Goal: Information Seeking & Learning: Learn about a topic

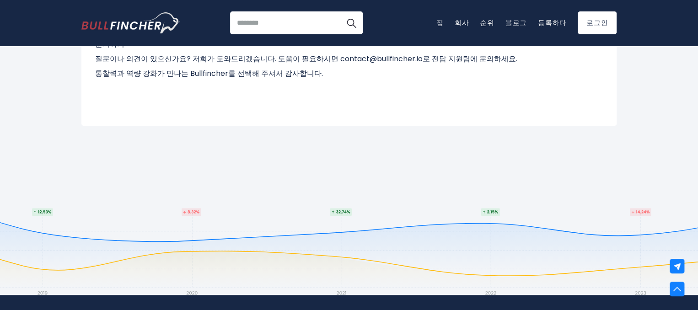
scroll to position [595, 0]
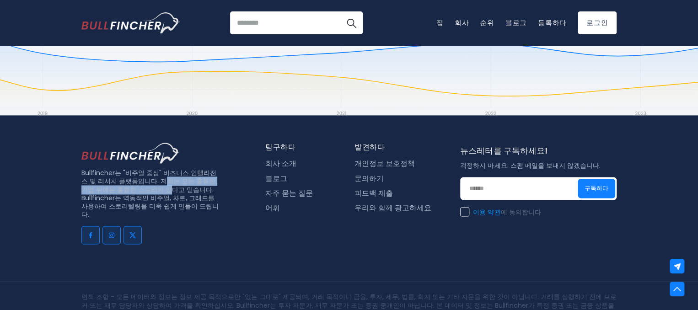
drag, startPoint x: 150, startPoint y: 154, endPoint x: 146, endPoint y: 165, distance: 11.3
click at [146, 168] on font "Bullfincher는 "비주얼 중심" 비즈니스 인텔리전스 및 리서치 플랫폼입니다. 저희는 모든 훌륭한 기업 뒤에는 훌륭한 스토리가 있다고 믿…" at bounding box center [149, 193] width 137 height 51
click at [290, 160] on font "회사 소개" at bounding box center [280, 163] width 31 height 7
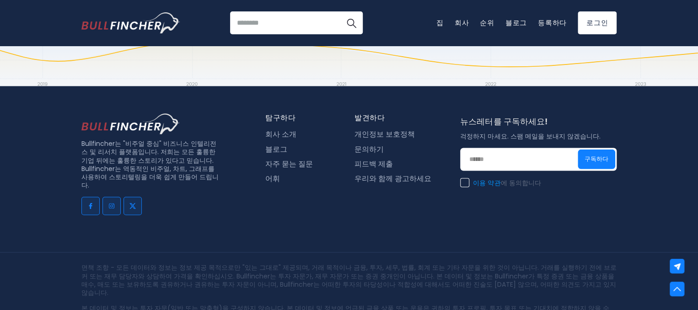
scroll to position [601, 0]
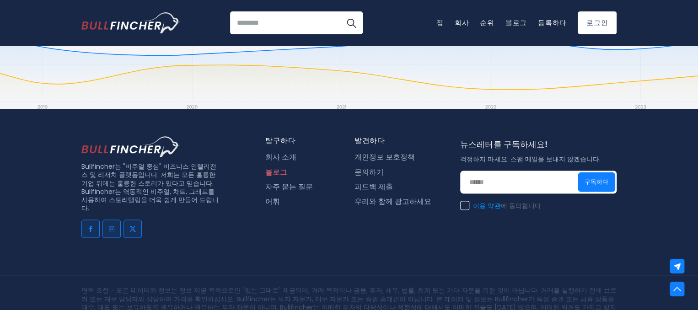
click at [275, 168] on link "블로그" at bounding box center [276, 172] width 22 height 9
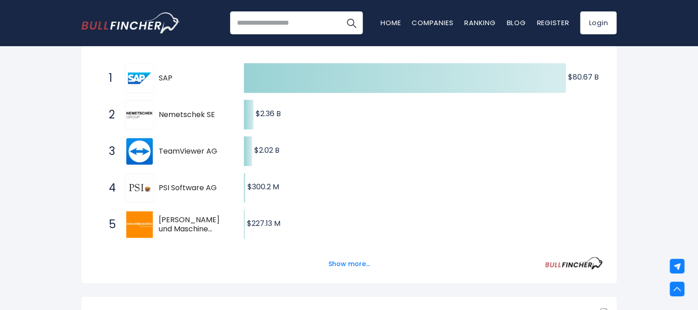
scroll to position [137, 0]
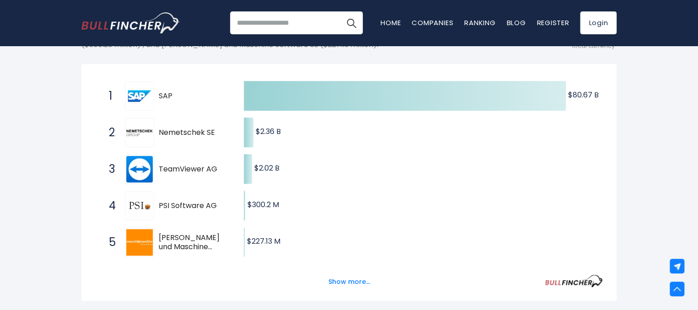
scroll to position [153, 0]
drag, startPoint x: 633, startPoint y: 132, endPoint x: 619, endPoint y: 128, distance: 15.2
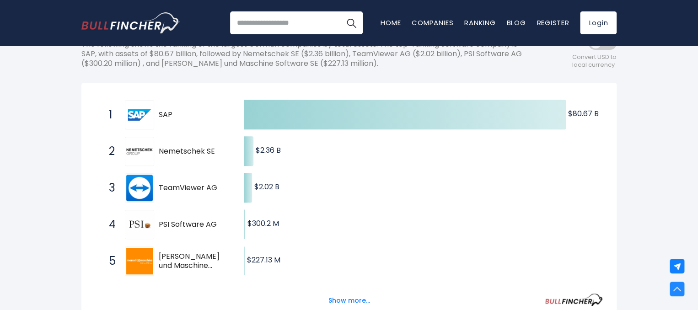
drag, startPoint x: 620, startPoint y: 137, endPoint x: 611, endPoint y: 118, distance: 21.3
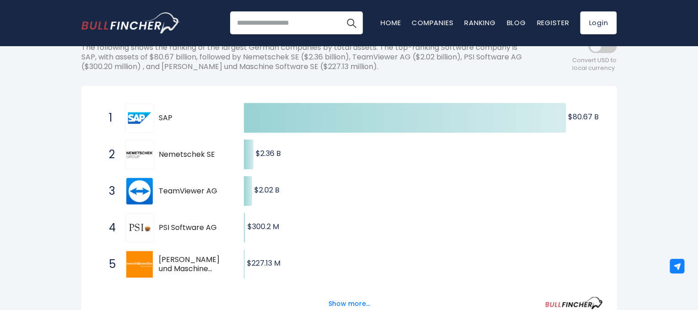
drag, startPoint x: 619, startPoint y: 134, endPoint x: 617, endPoint y: 125, distance: 9.0
